Goal: Check status: Check status

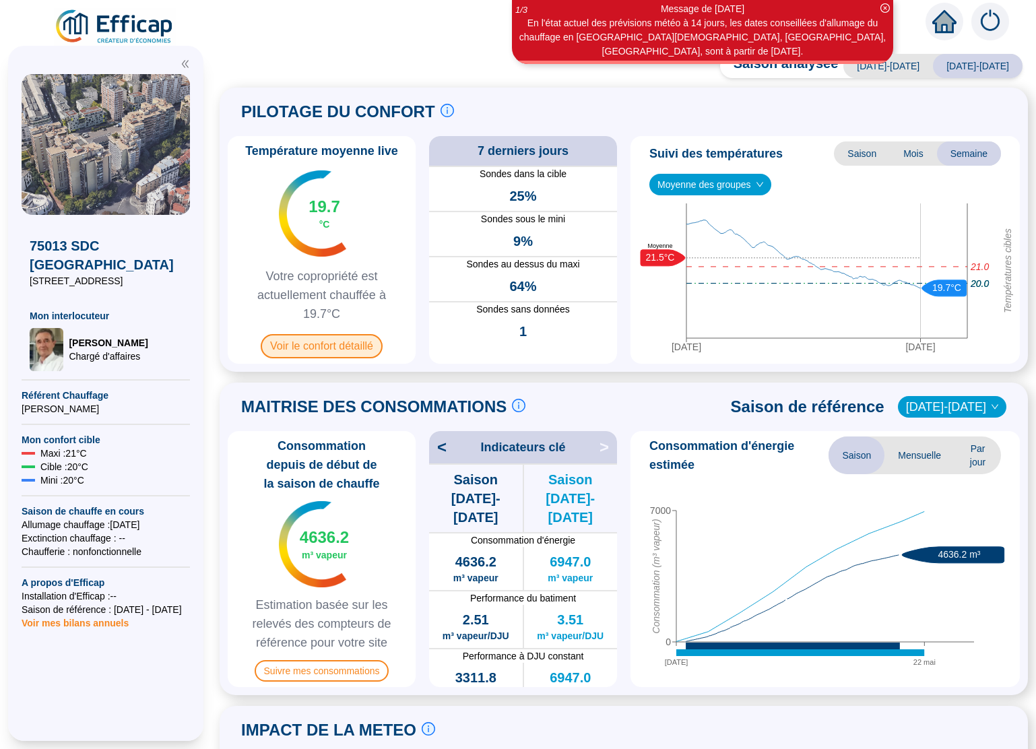
click at [335, 341] on span "Voir le confort détaillé" at bounding box center [322, 346] width 122 height 24
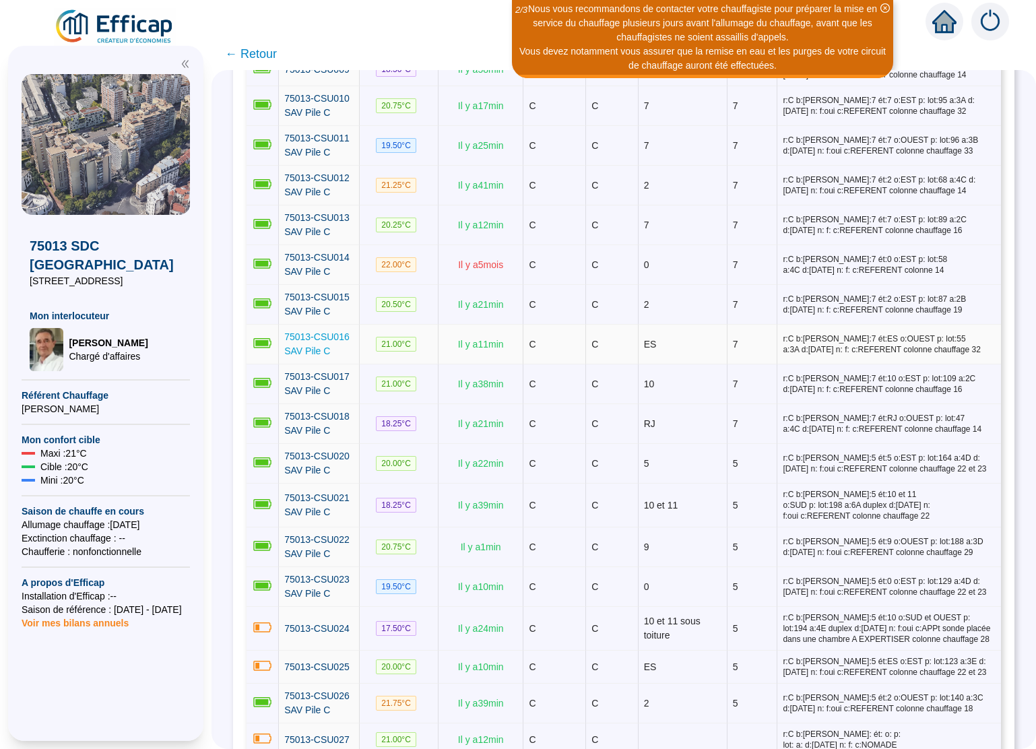
scroll to position [1021, 0]
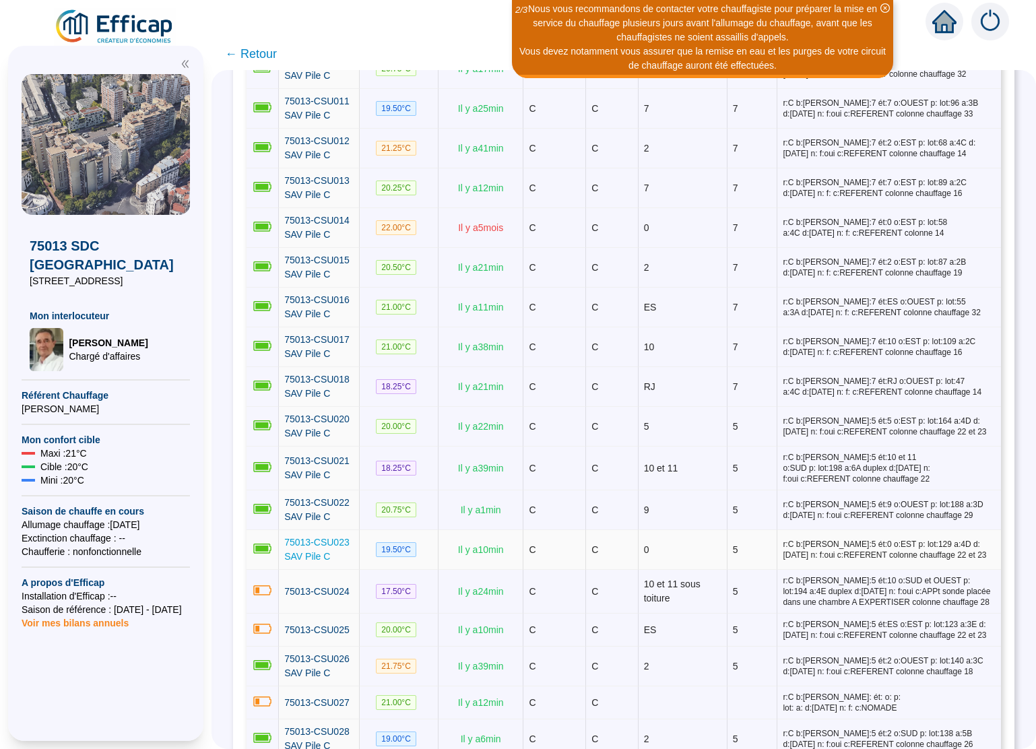
click at [329, 537] on span "75013-CSU023 SAV Pile C" at bounding box center [316, 549] width 65 height 25
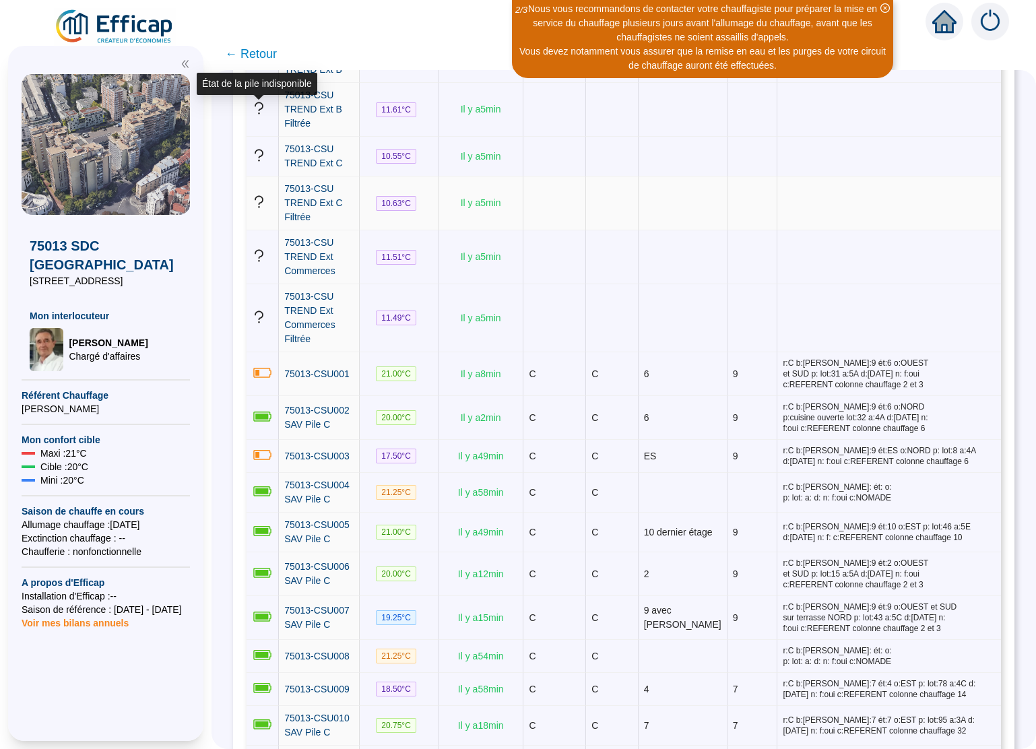
scroll to position [366, 0]
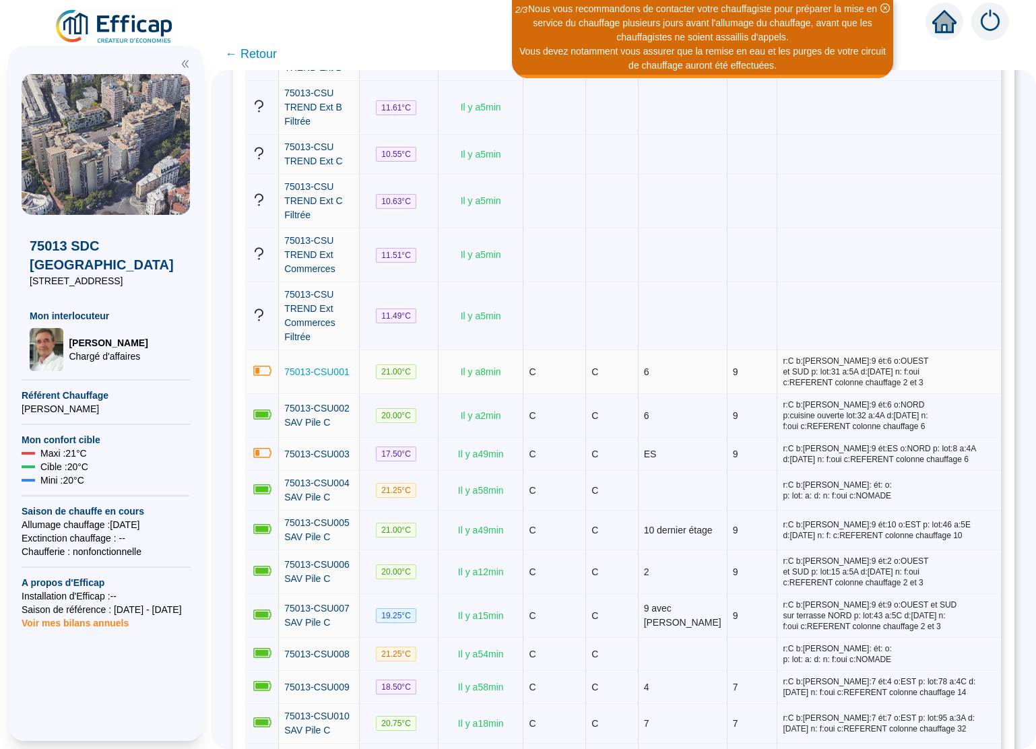
click at [331, 366] on span "75013-CSU001" at bounding box center [316, 371] width 65 height 11
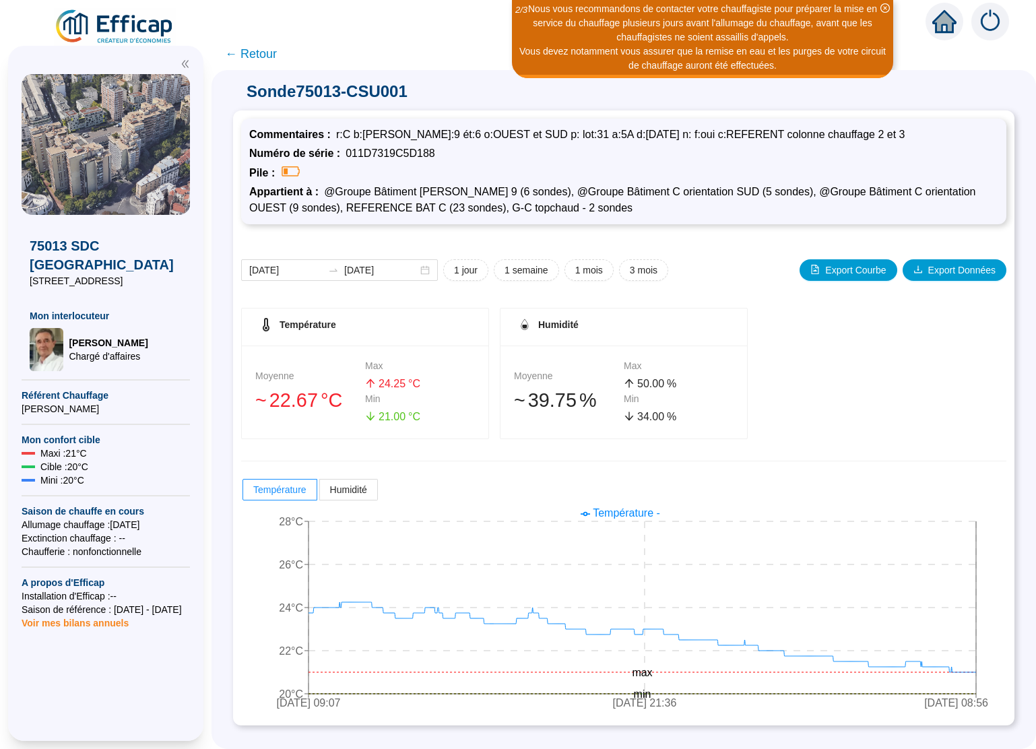
click at [561, 58] on div "Vous devez notamment vous assurer que la remise en eau et les purges de votre c…" at bounding box center [702, 58] width 377 height 28
